Goal: Contribute content

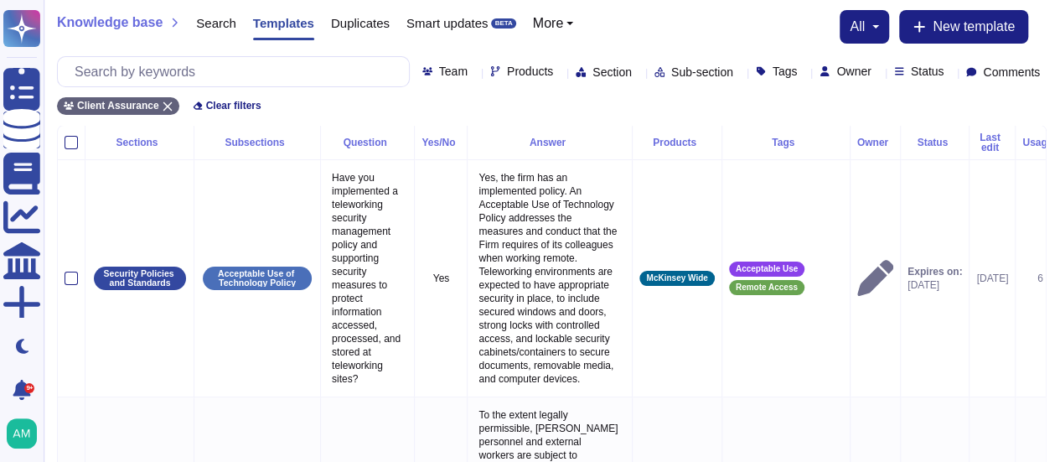
click at [665, 207] on icon at bounding box center [852, 314] width 375 height 215
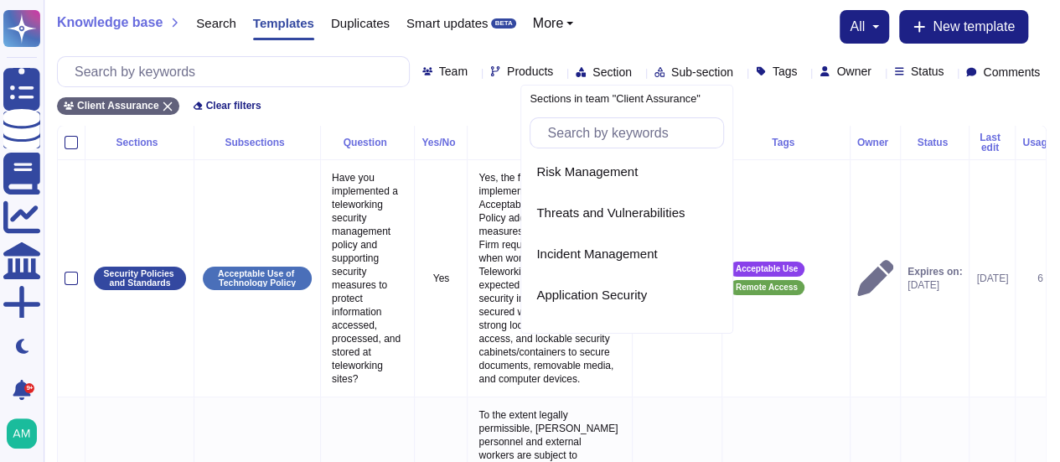
scroll to position [732, 0]
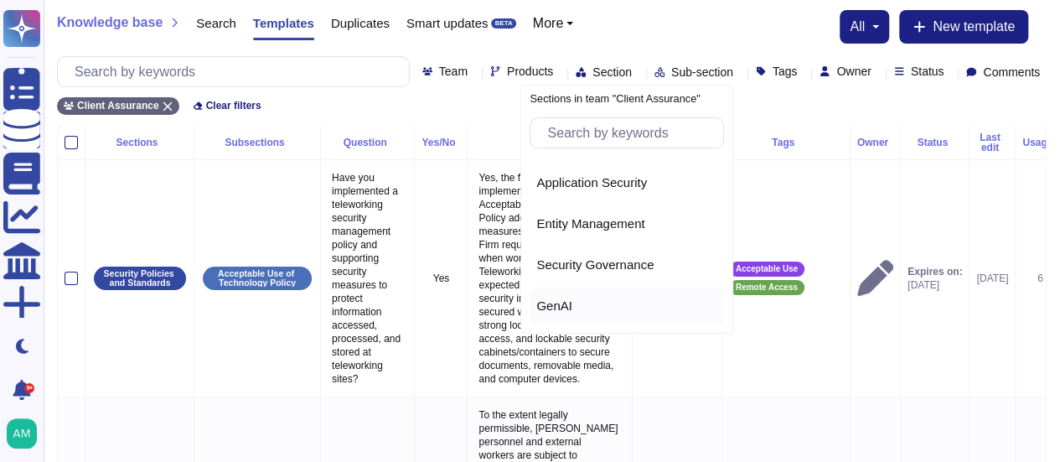
click at [562, 299] on span "GenAI" at bounding box center [554, 305] width 36 height 15
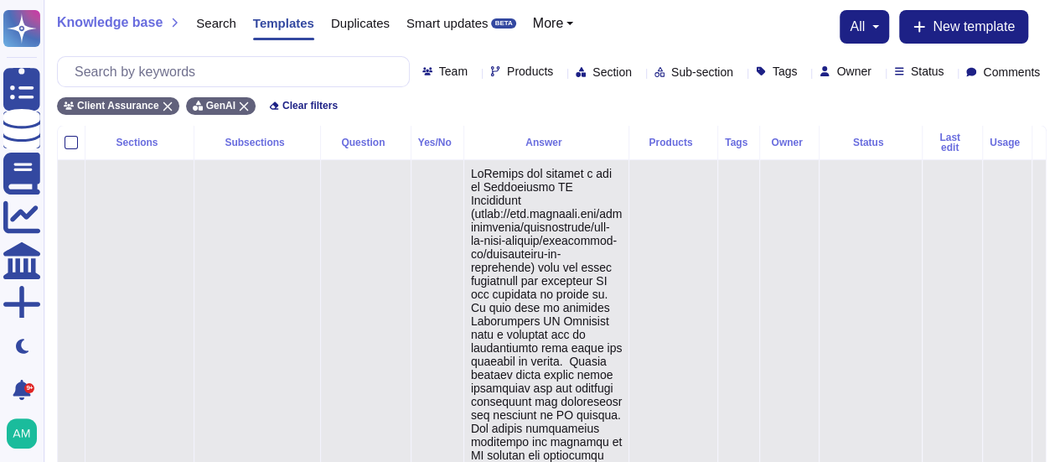
type textarea "McKinsey has adopted a set of Responsible AI Principles (https://www.mckinsey.c…"
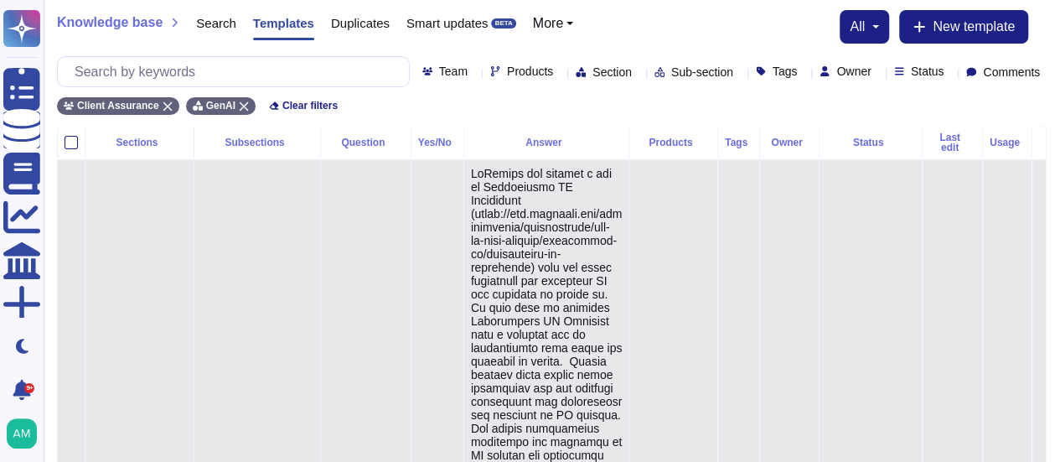
type textarea "McKinsey has adopted a set of Responsible AI Principles (https://www.mckinsey.c…"
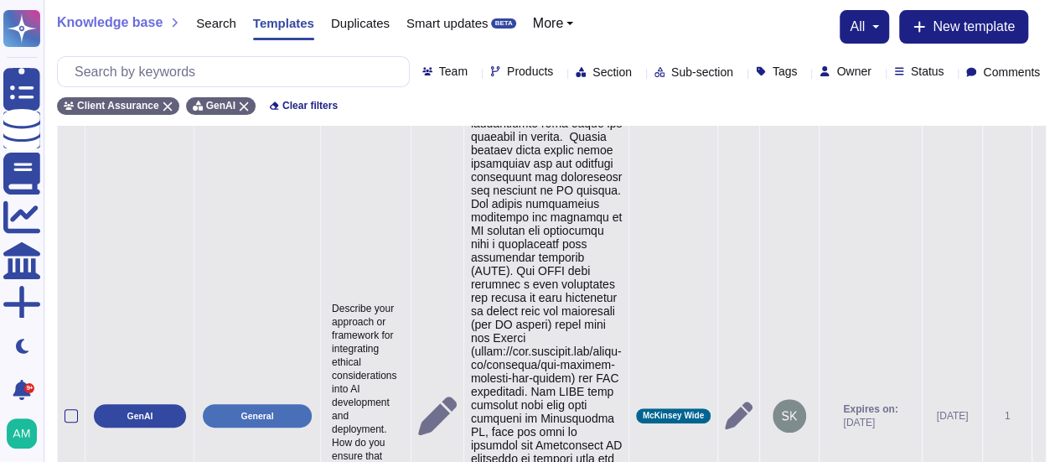
scroll to position [251, 0]
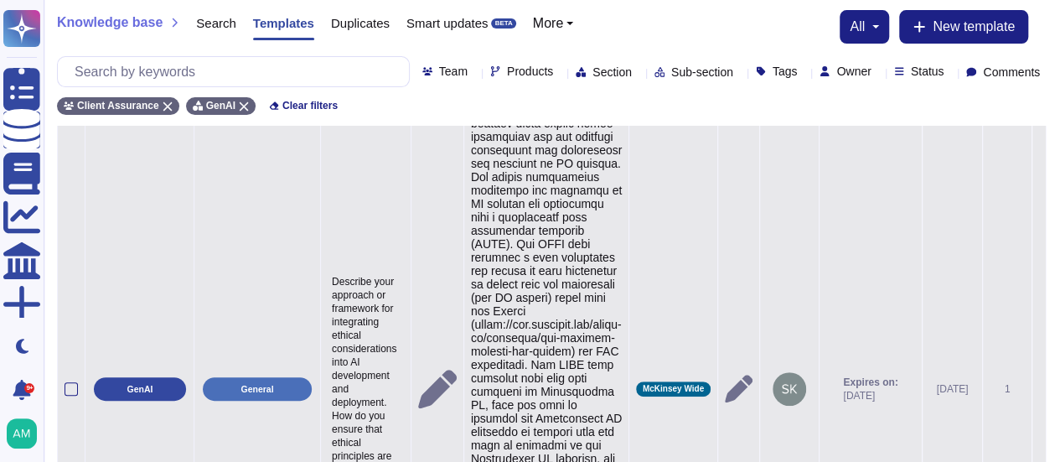
click at [524, 237] on textarea at bounding box center [547, 379] width 152 height 929
click at [523, 237] on textarea at bounding box center [547, 379] width 152 height 929
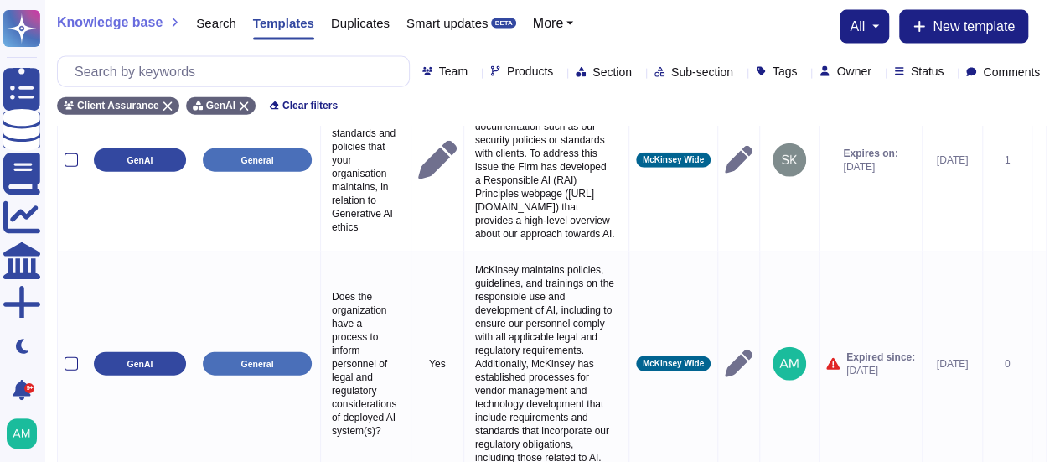
scroll to position [5106, 0]
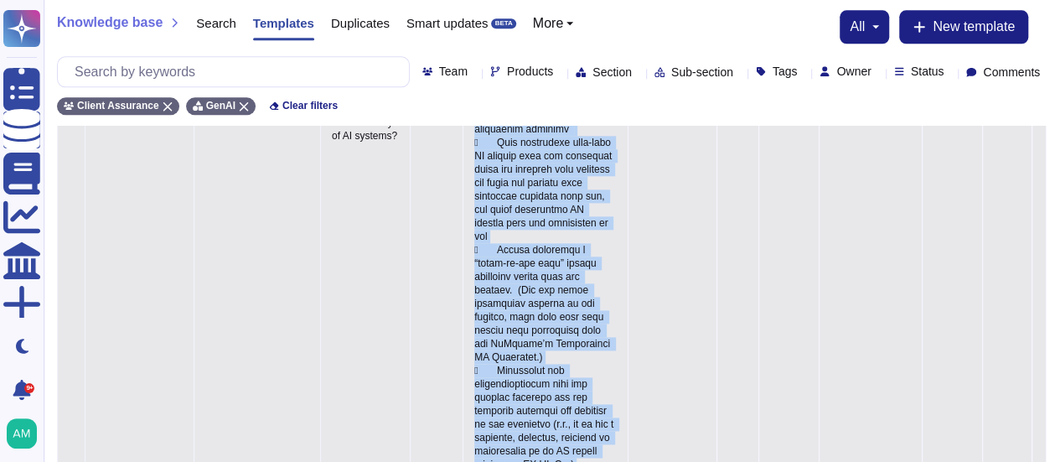
scroll to position [4103, 0]
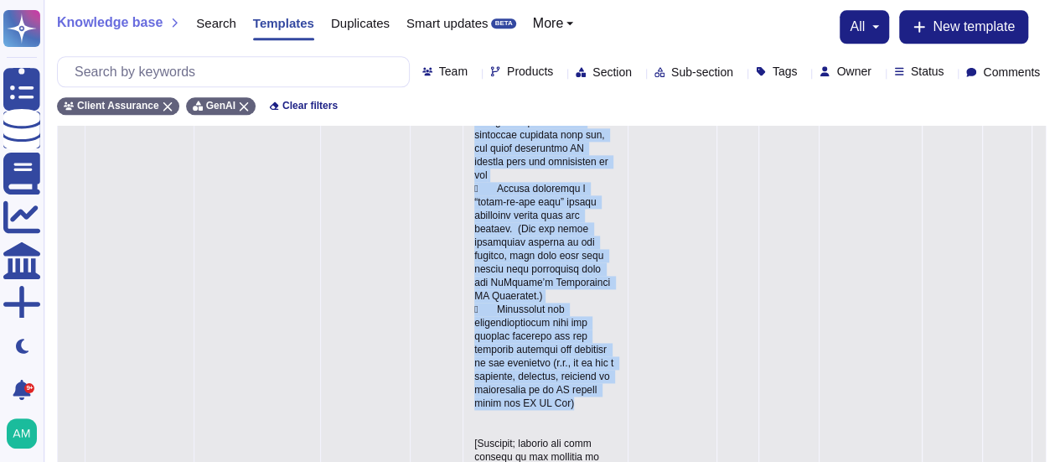
drag, startPoint x: 481, startPoint y: 198, endPoint x: 570, endPoint y: 329, distance: 158.1
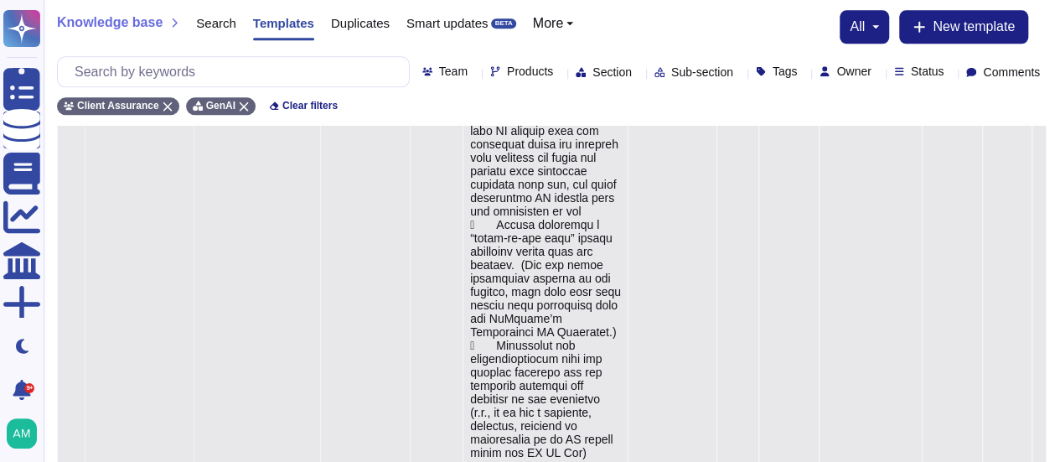
type textarea "McKinsey is committed to the responsible use of AI by complying with all laws a…"
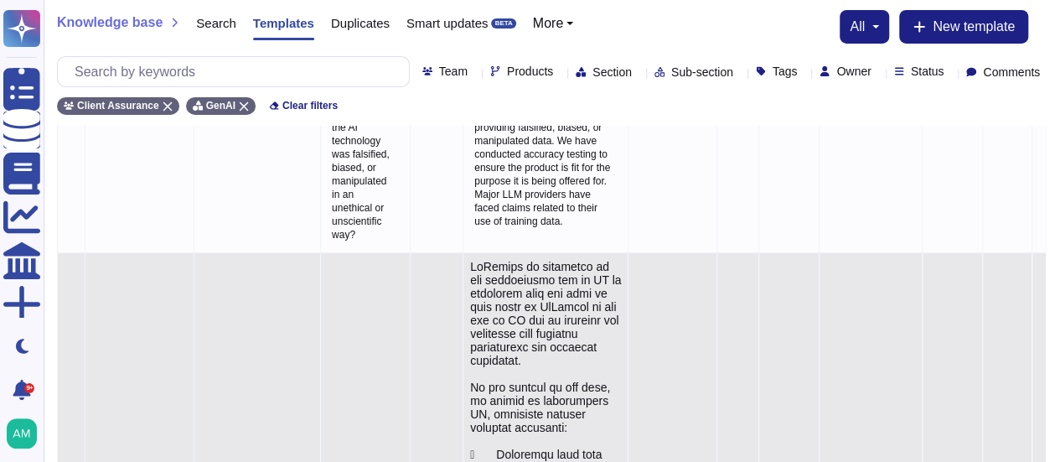
scroll to position [2846, 0]
